Goal: Task Accomplishment & Management: Manage account settings

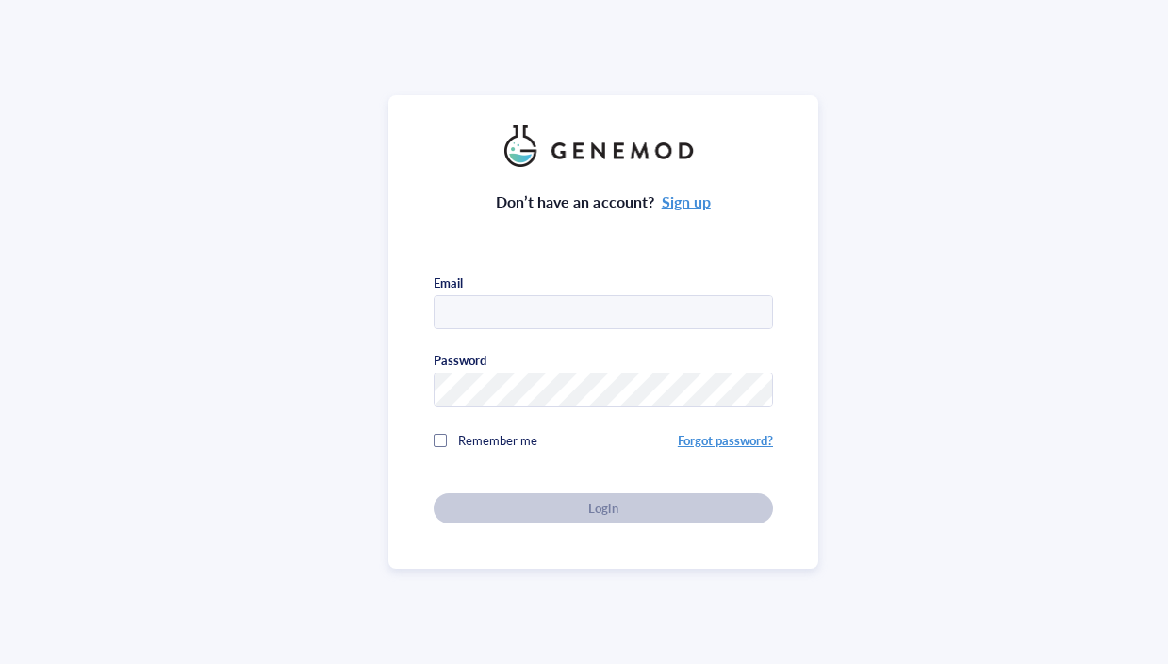
click at [484, 307] on input "text" at bounding box center [603, 313] width 337 height 34
type input "[EMAIL_ADDRESS][DOMAIN_NAME]"
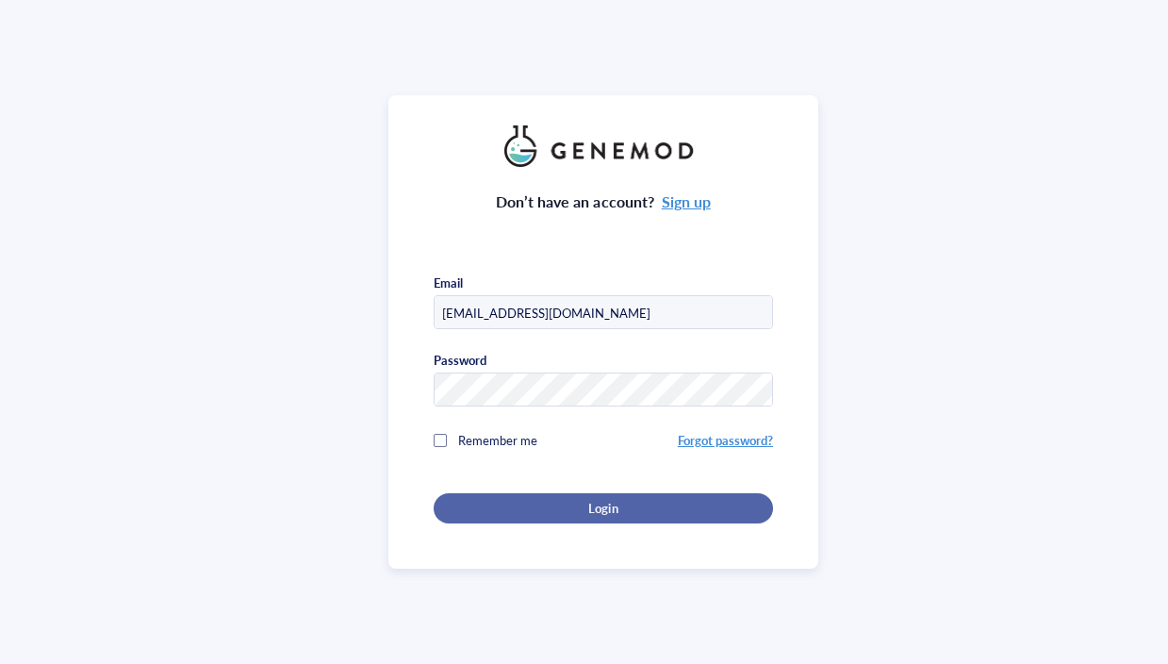
click at [611, 503] on span "Login" at bounding box center [602, 508] width 29 height 17
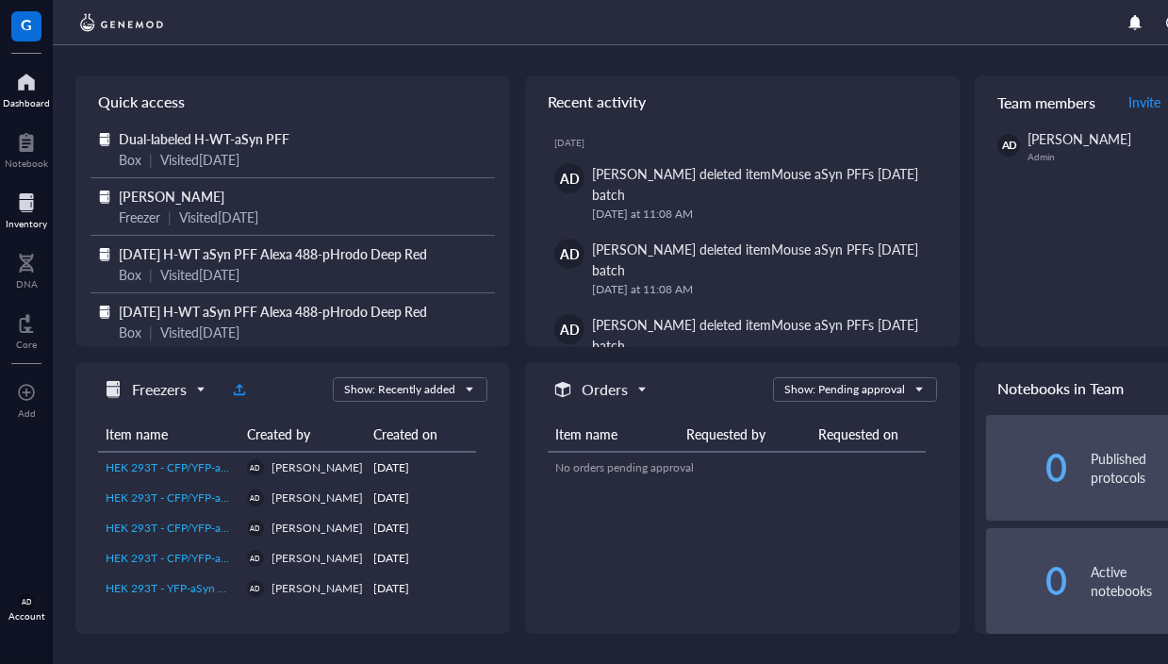
click at [37, 208] on div at bounding box center [26, 203] width 41 height 30
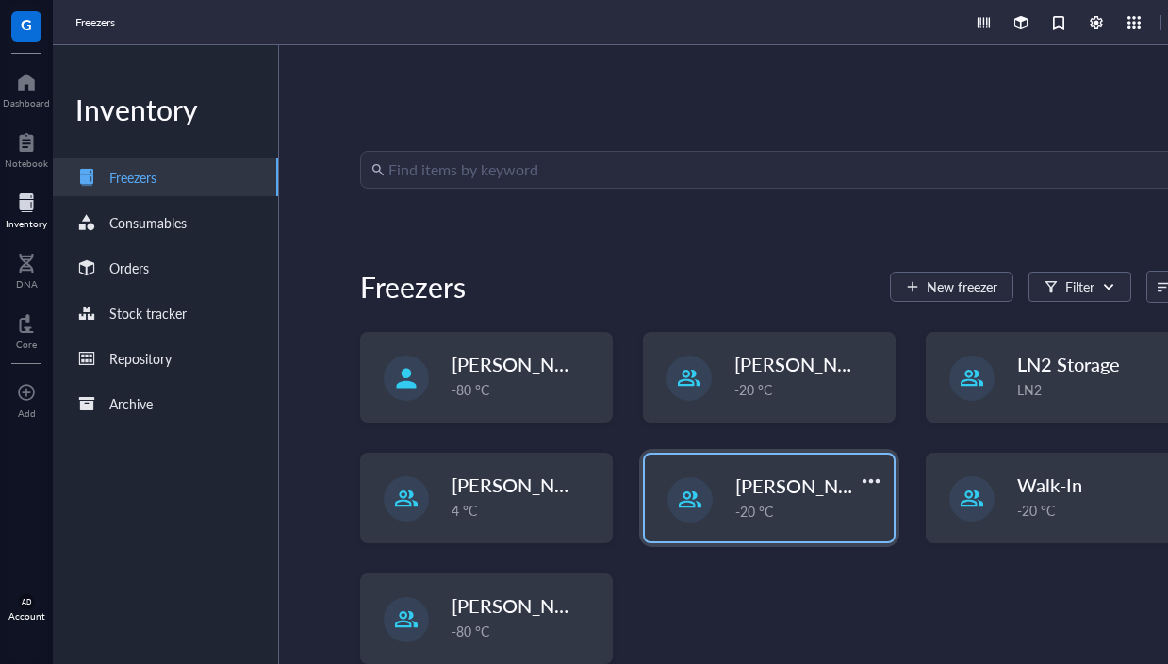
scroll to position [30, 0]
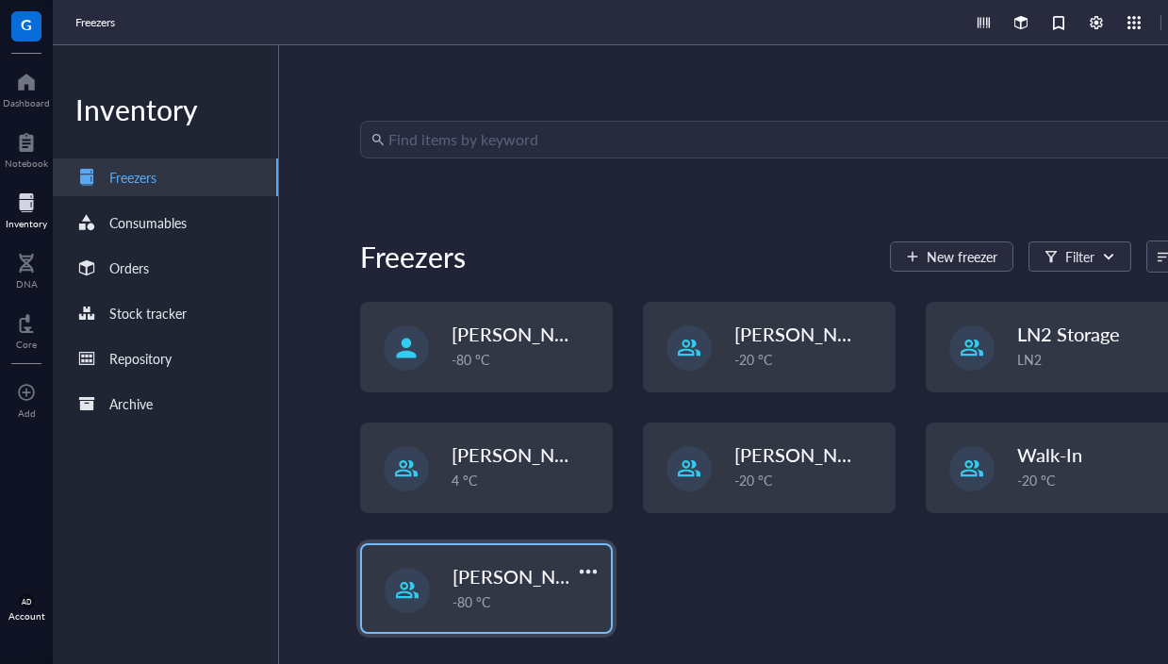
click at [522, 598] on div "-80 °C" at bounding box center [525, 601] width 147 height 21
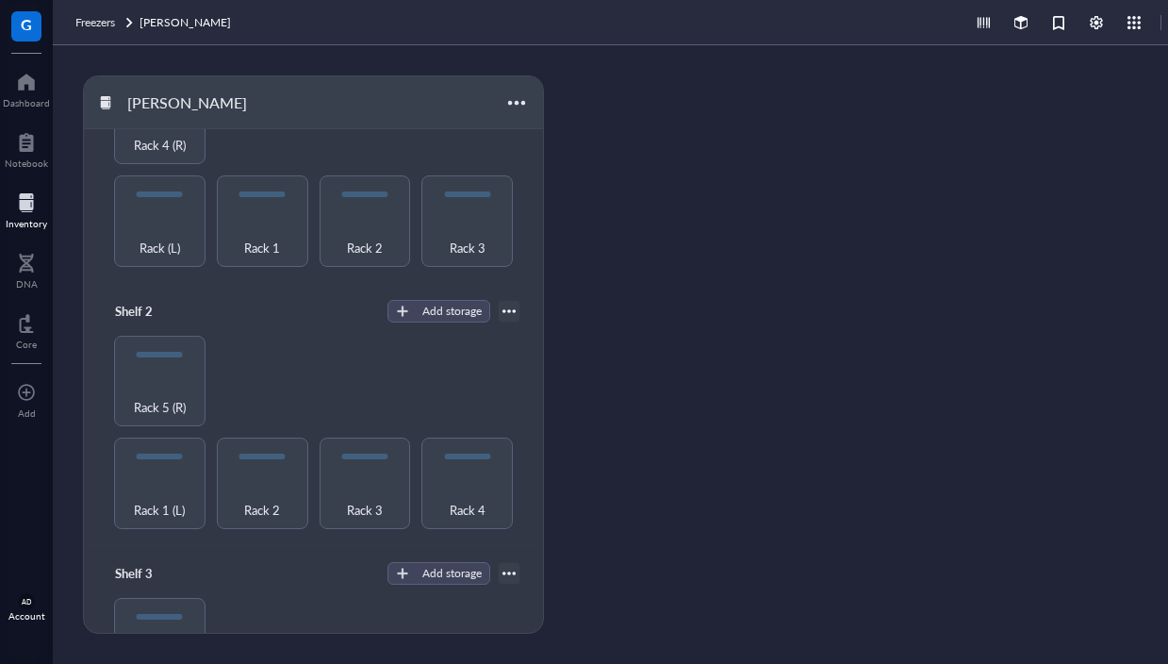
scroll to position [124, 0]
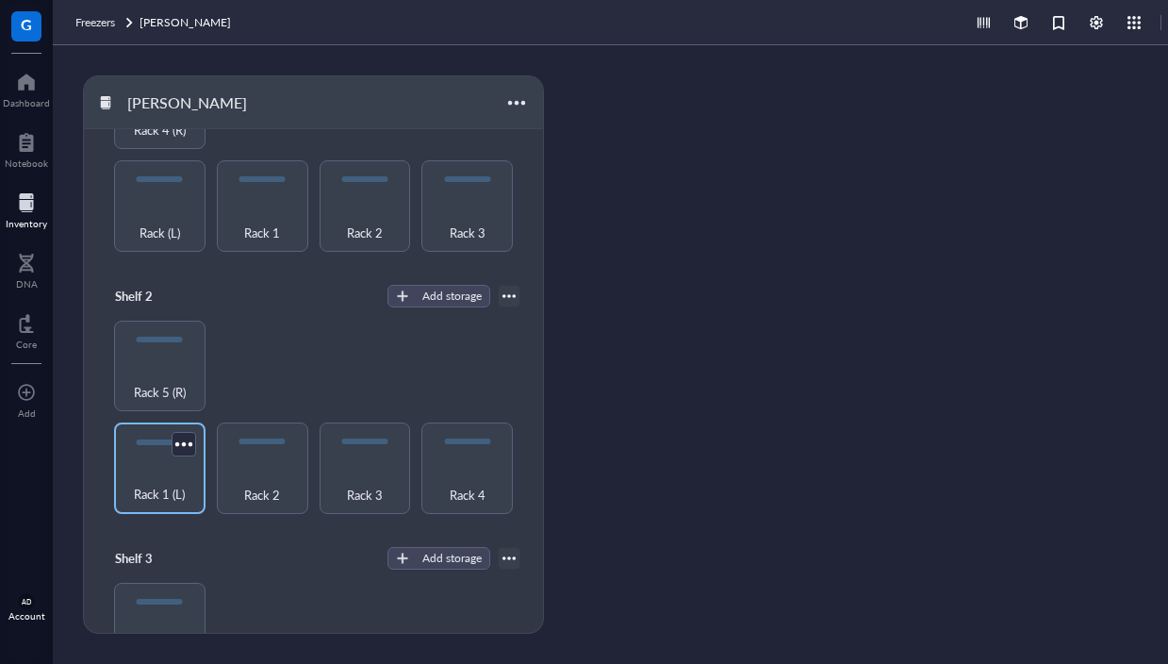
click at [182, 484] on span "Rack 1 (L)" at bounding box center [159, 494] width 51 height 21
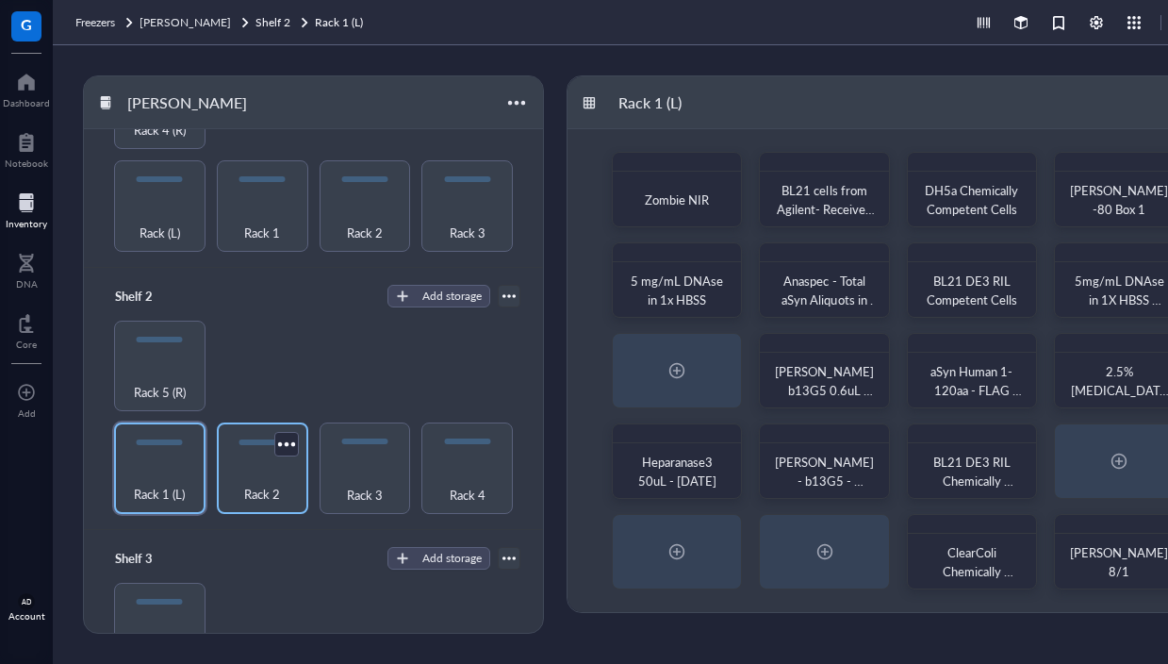
click at [267, 473] on div "Rack 2" at bounding box center [262, 483] width 73 height 41
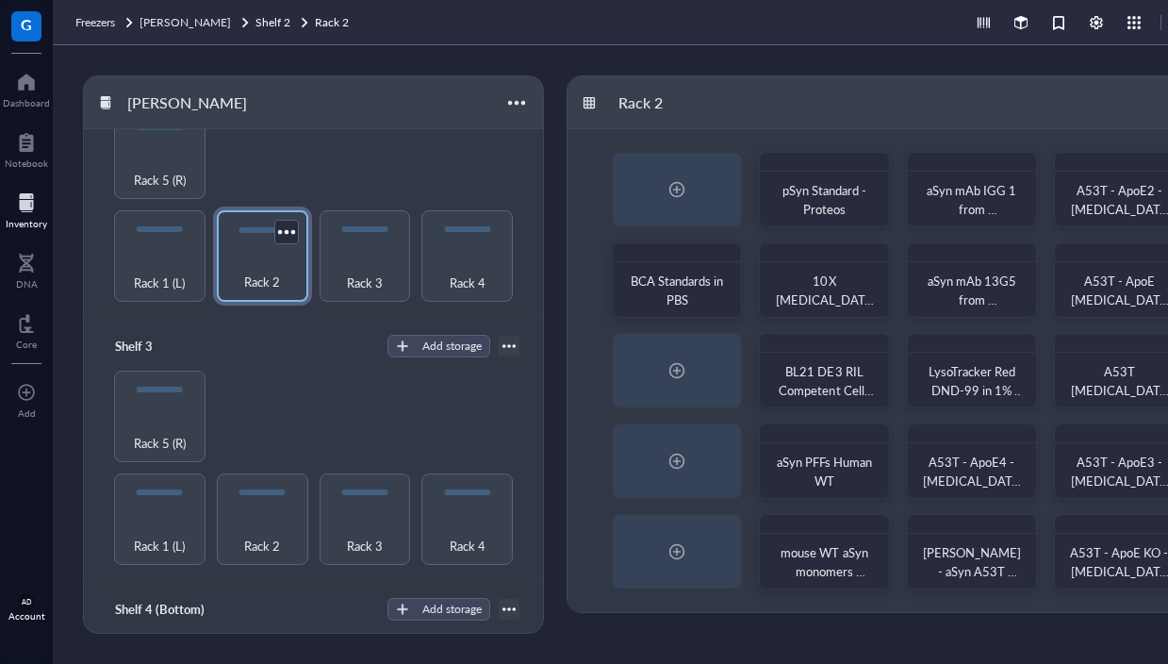
scroll to position [339, 0]
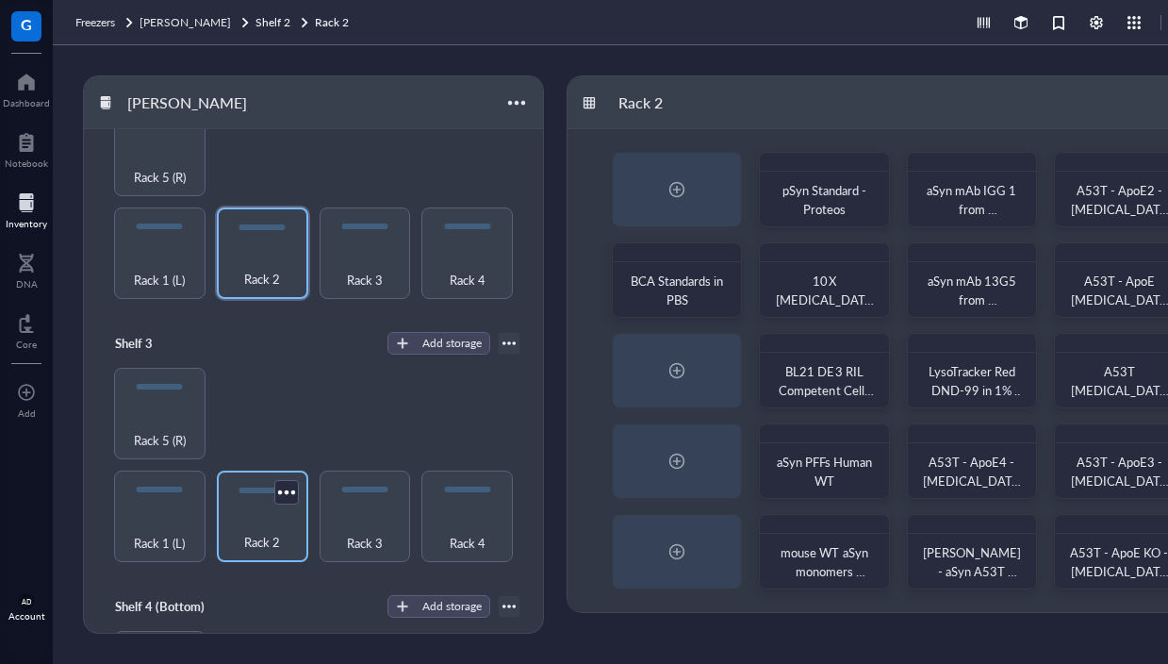
click at [238, 532] on div "Rack 2" at bounding box center [262, 531] width 73 height 41
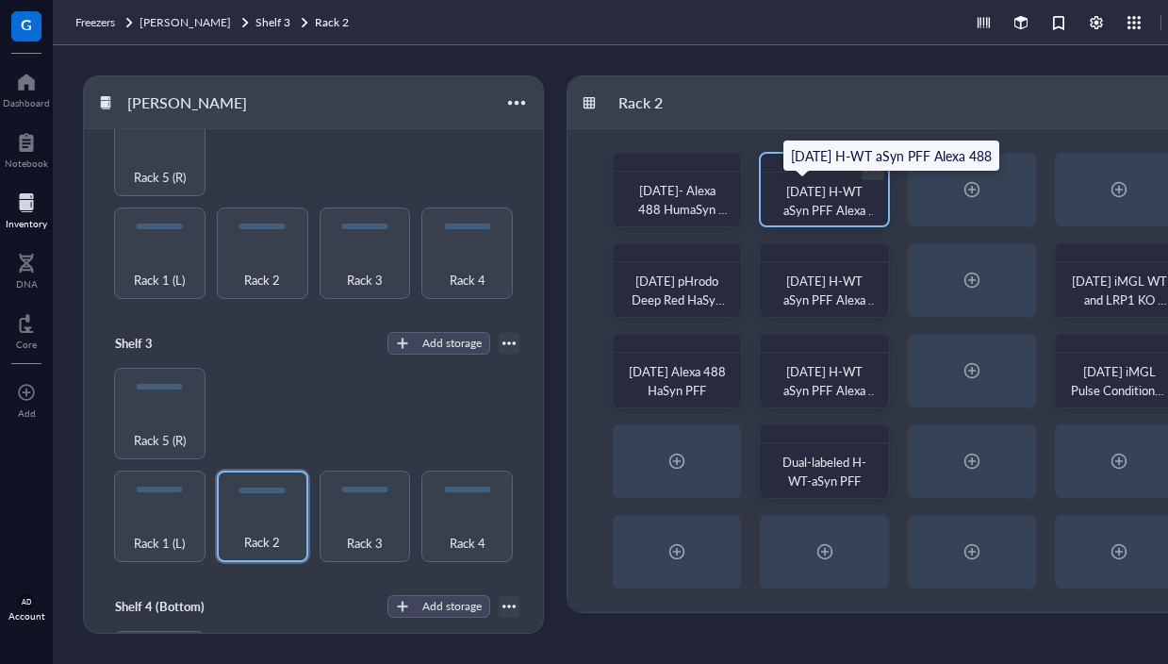
click at [805, 203] on span "[DATE] H-WT aSyn PFF Alexa 488" at bounding box center [829, 210] width 93 height 56
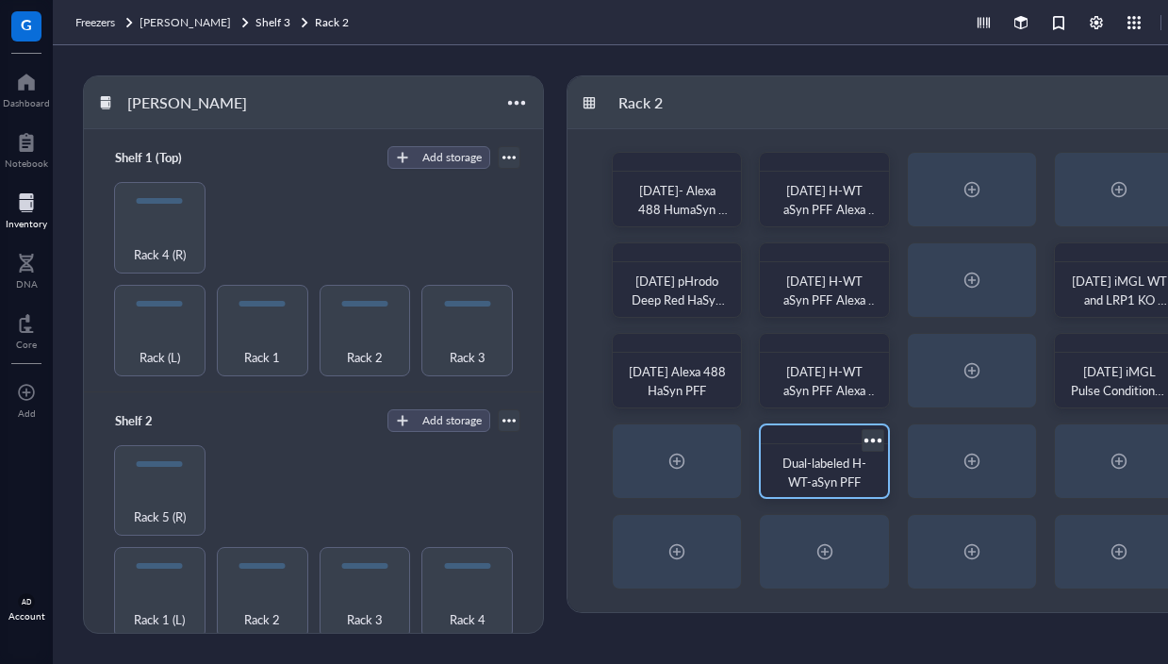
click at [818, 471] on div "Dual-labeled H-WT-aSyn PFF" at bounding box center [824, 472] width 96 height 38
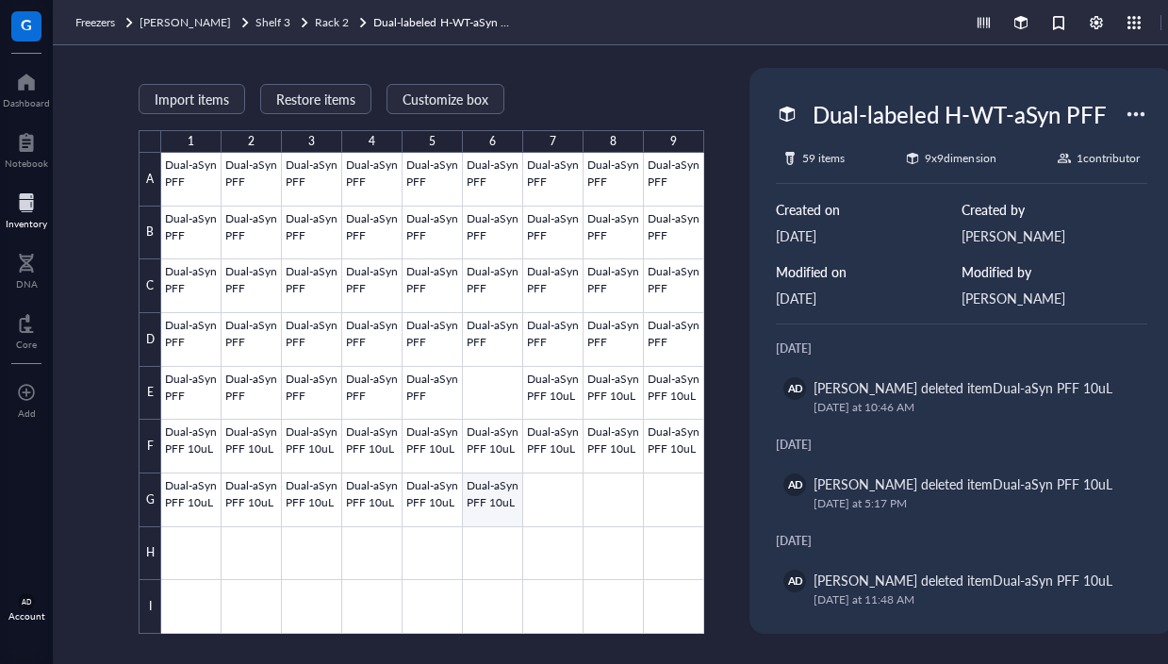
click at [493, 504] on div at bounding box center [432, 393] width 543 height 481
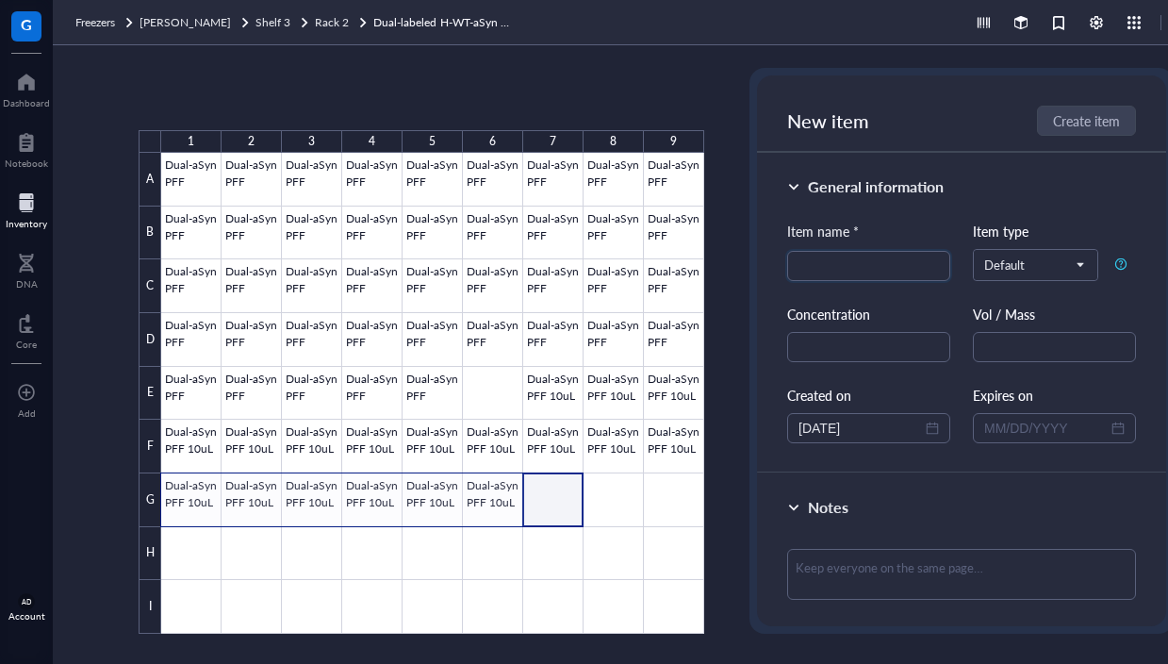
drag, startPoint x: 571, startPoint y: 495, endPoint x: 161, endPoint y: 481, distance: 410.3
click at [161, 481] on div at bounding box center [432, 393] width 543 height 481
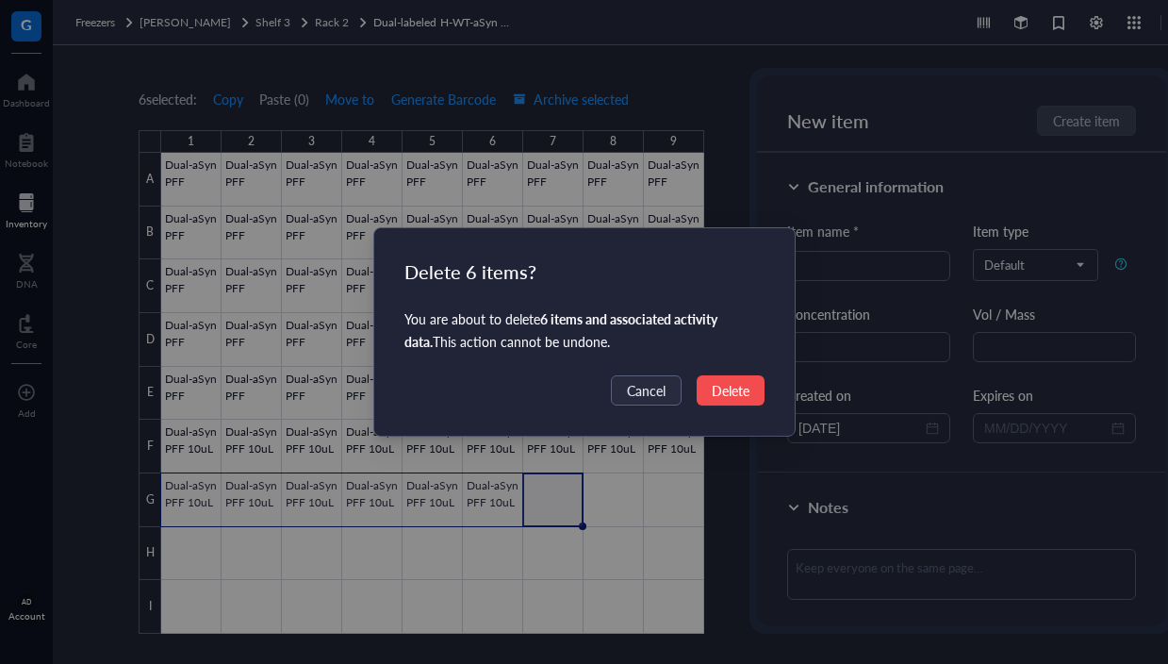
click at [738, 383] on span "Delete" at bounding box center [731, 390] width 38 height 21
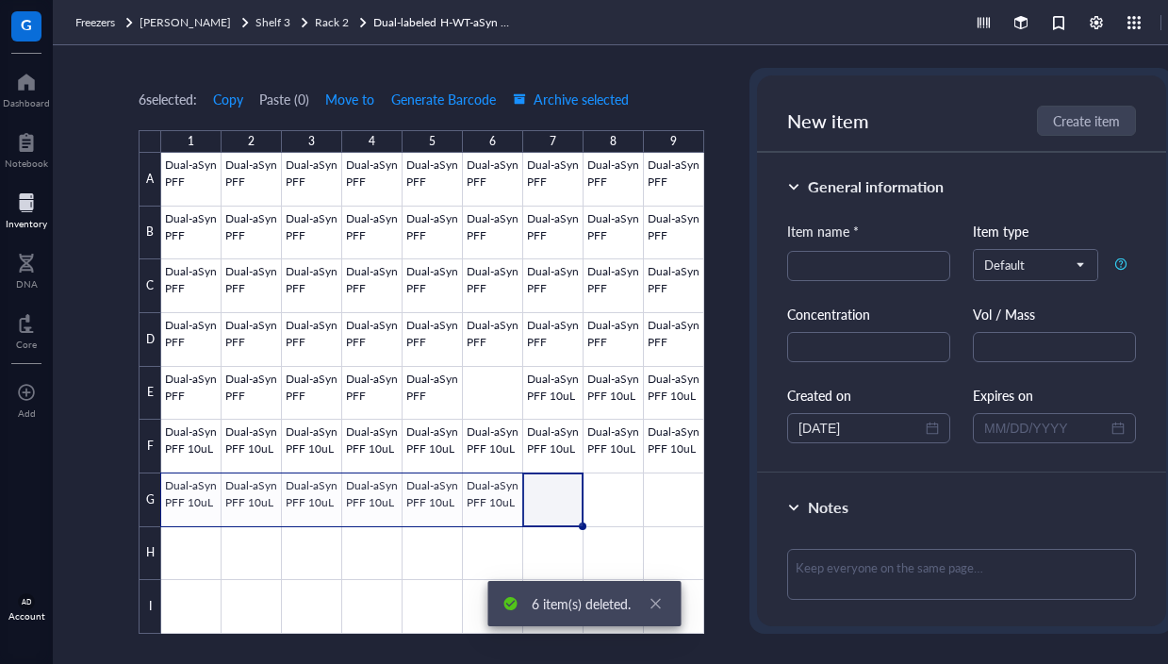
click at [729, 388] on div "Delete 6 items? You are about to delete 6 items and associated activity data . …" at bounding box center [584, 332] width 1168 height 664
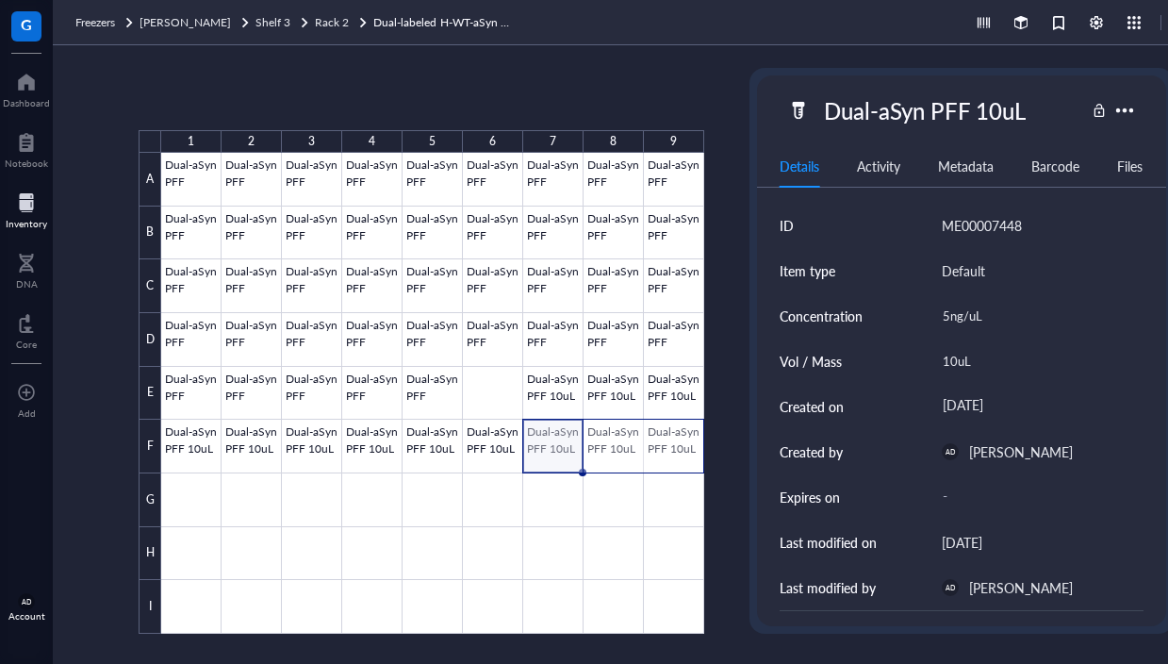
drag, startPoint x: 552, startPoint y: 451, endPoint x: 672, endPoint y: 446, distance: 119.8
click at [672, 446] on div at bounding box center [432, 393] width 543 height 481
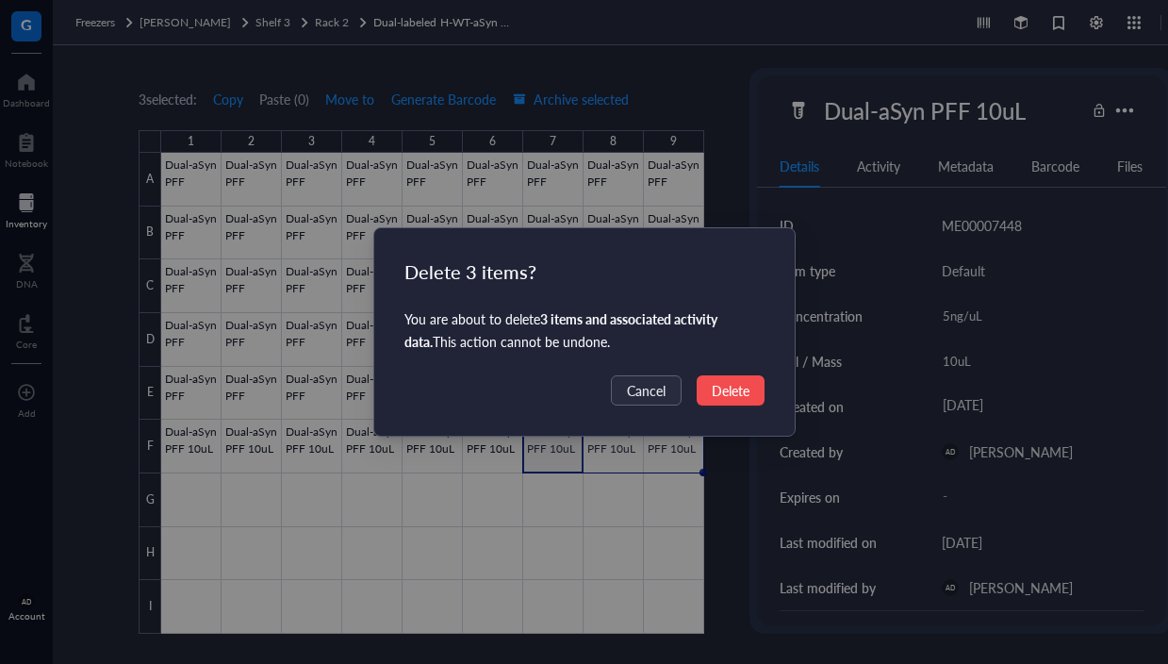
click at [714, 388] on span "Delete" at bounding box center [731, 390] width 38 height 21
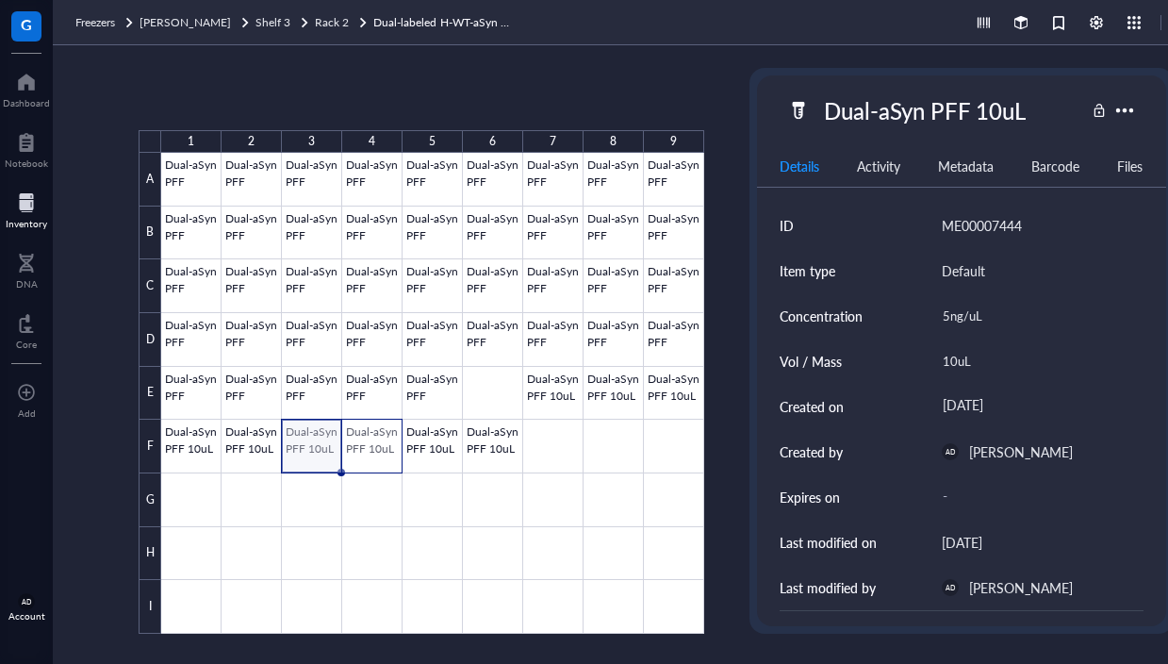
drag, startPoint x: 314, startPoint y: 439, endPoint x: 396, endPoint y: 430, distance: 82.5
click at [396, 430] on div at bounding box center [432, 393] width 543 height 481
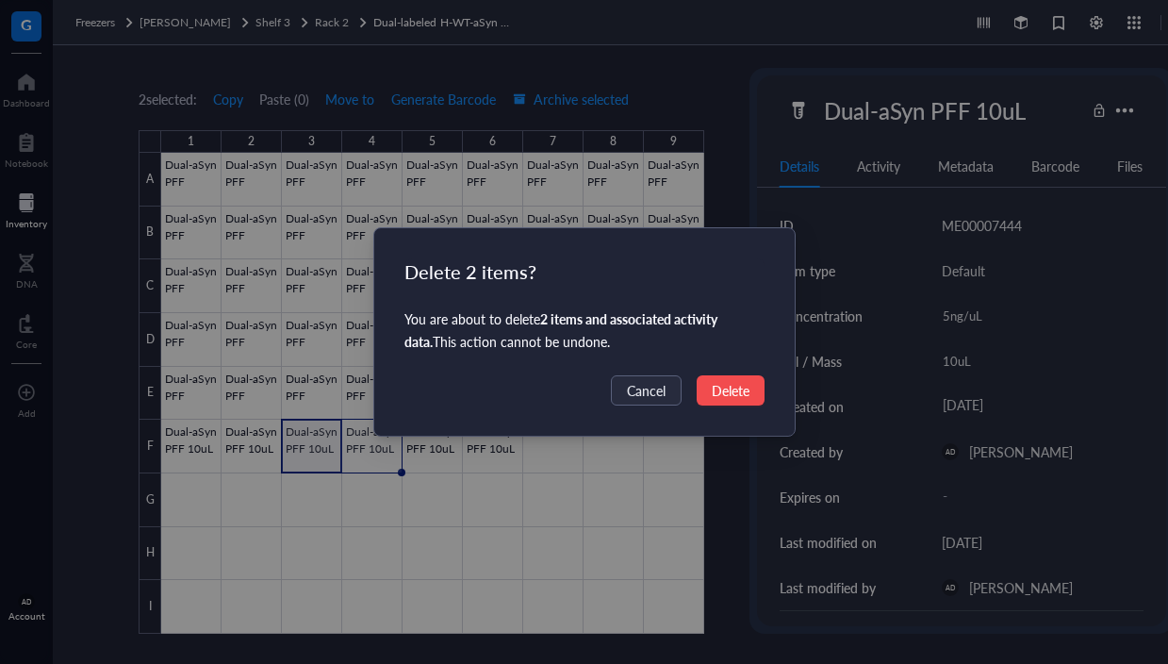
click at [720, 400] on span "Delete" at bounding box center [731, 390] width 38 height 21
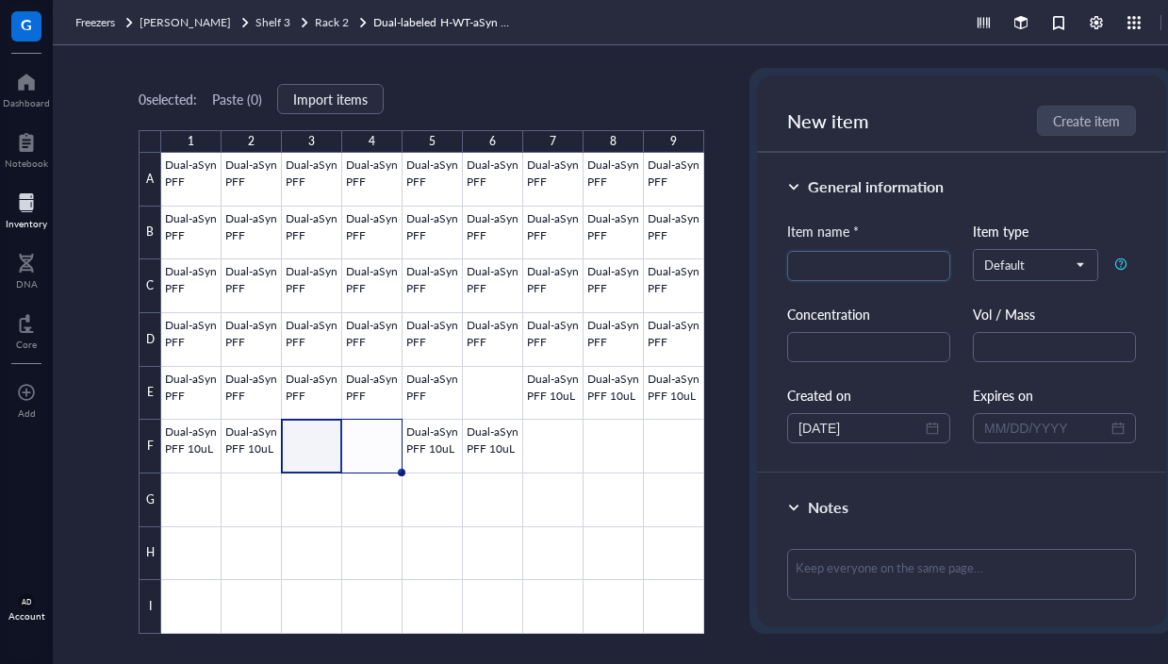
click at [699, 95] on div "0 selected: Paste ( 0 ) Import items" at bounding box center [422, 98] width 566 height 17
